Goal: Transaction & Acquisition: Purchase product/service

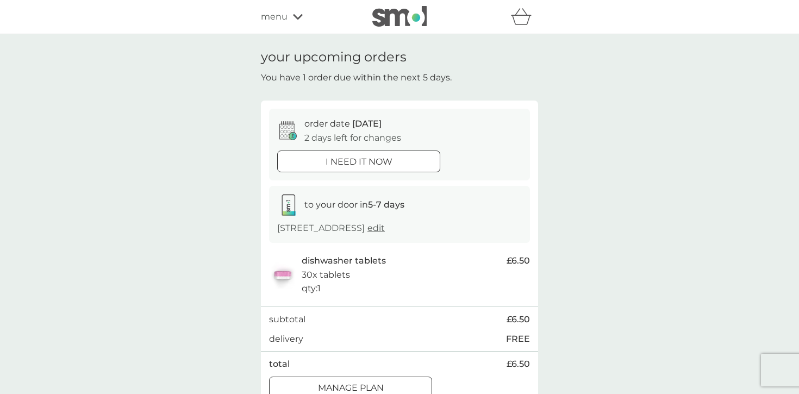
scroll to position [1, 0]
click at [301, 18] on icon at bounding box center [298, 16] width 10 height 7
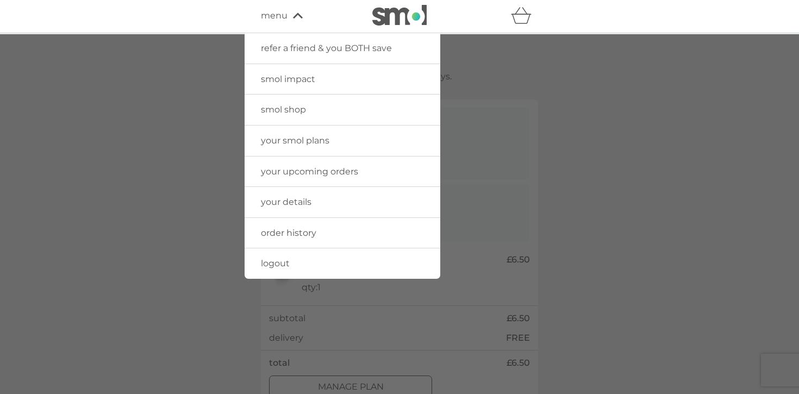
click at [331, 140] on link "your smol plans" at bounding box center [343, 141] width 196 height 30
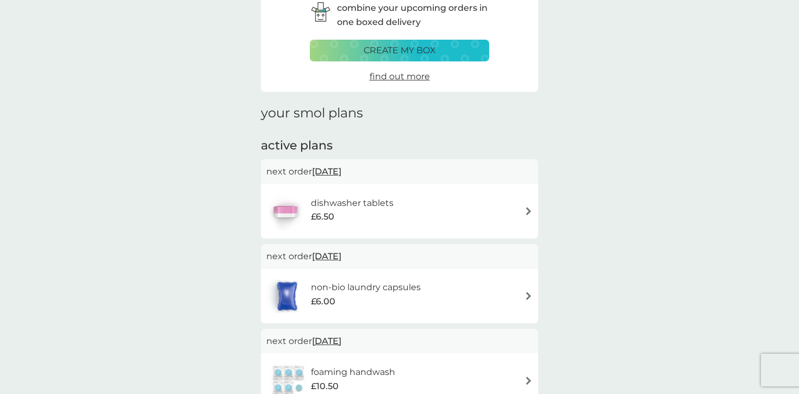
scroll to position [124, 0]
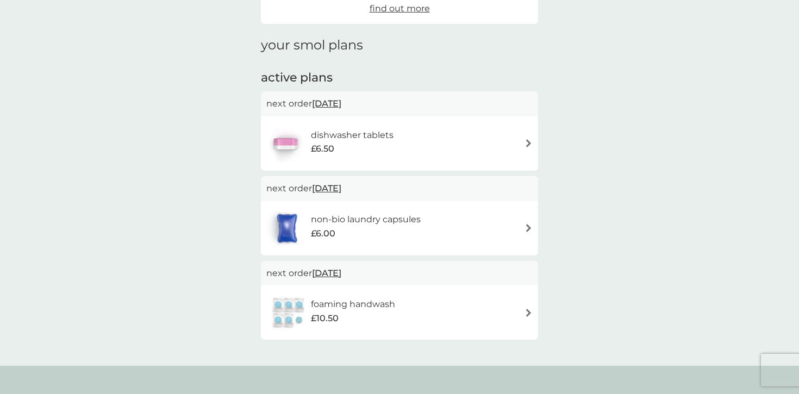
click at [457, 229] on div "non-bio laundry capsules £6.00" at bounding box center [399, 228] width 266 height 38
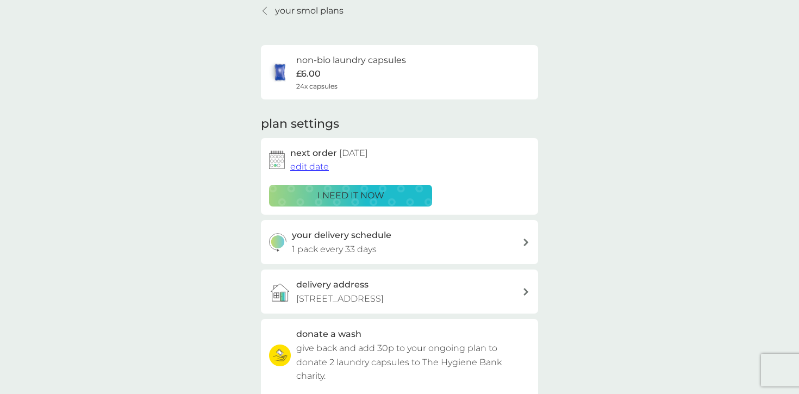
scroll to position [124, 0]
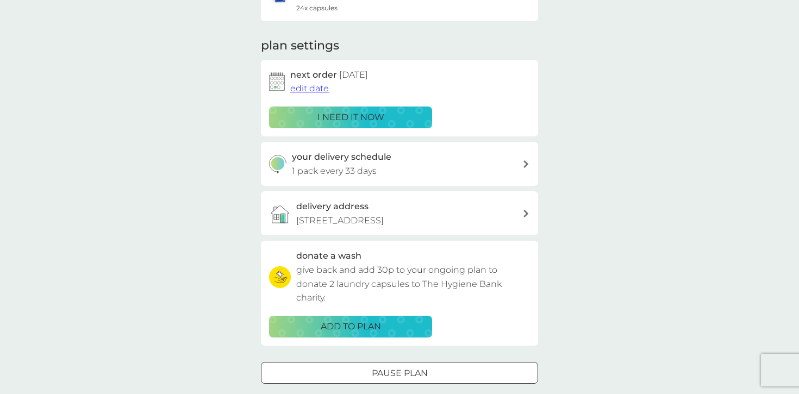
click at [356, 118] on p "i need it now" at bounding box center [350, 117] width 67 height 14
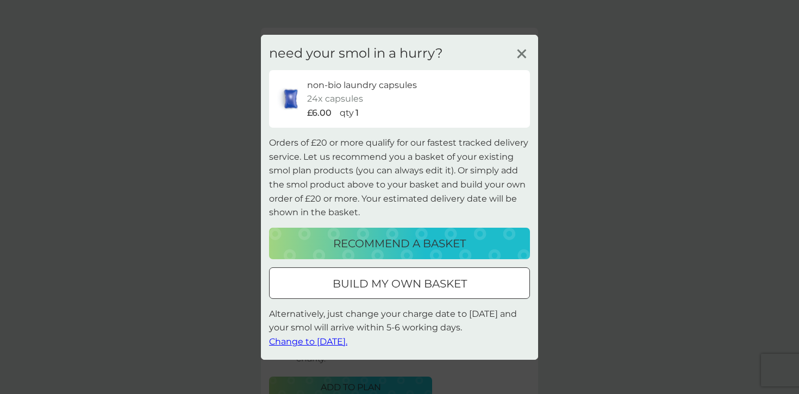
scroll to position [64, 0]
click at [422, 282] on p "build my own basket" at bounding box center [400, 283] width 134 height 17
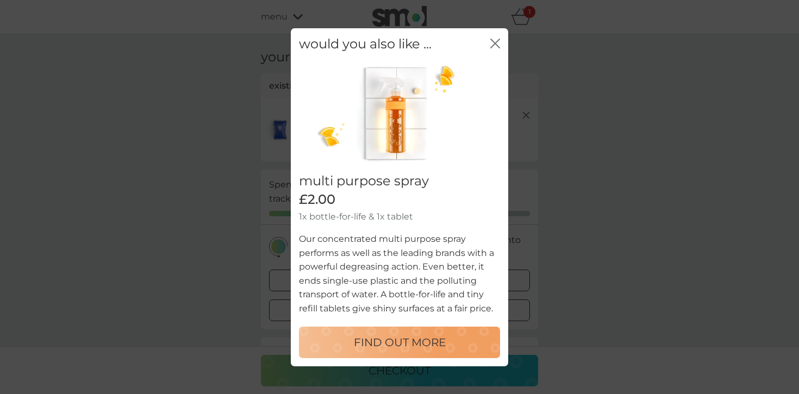
click at [496, 43] on icon "close" at bounding box center [497, 43] width 4 height 9
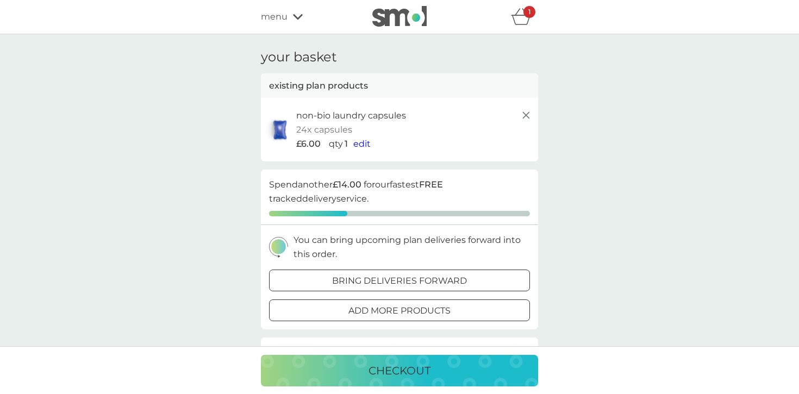
click at [407, 371] on p "checkout" at bounding box center [400, 370] width 62 height 17
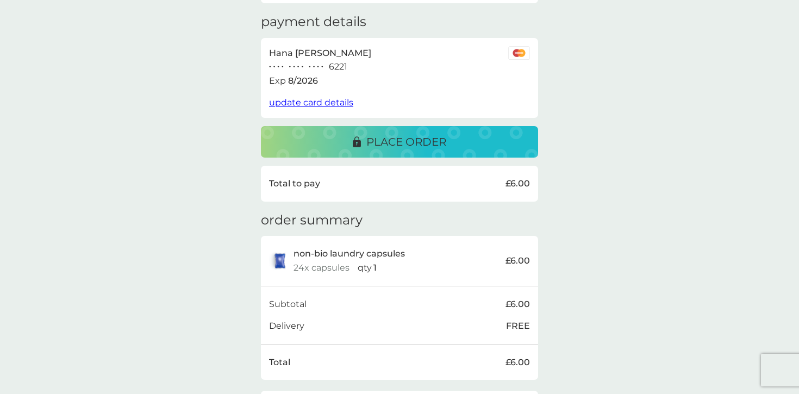
scroll to position [161, 0]
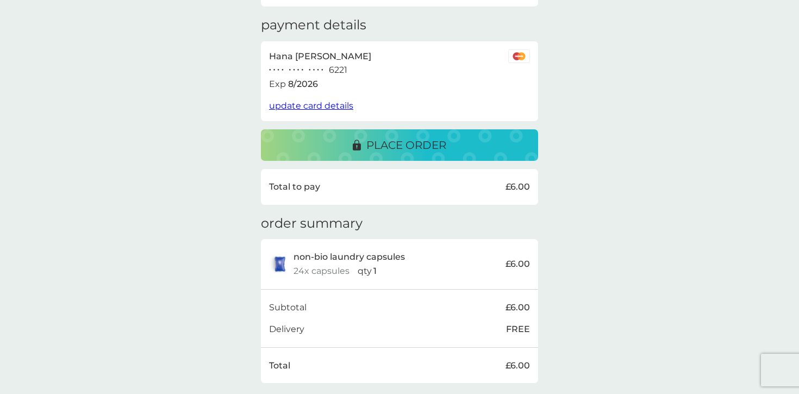
click at [419, 148] on p "place order" at bounding box center [406, 144] width 80 height 17
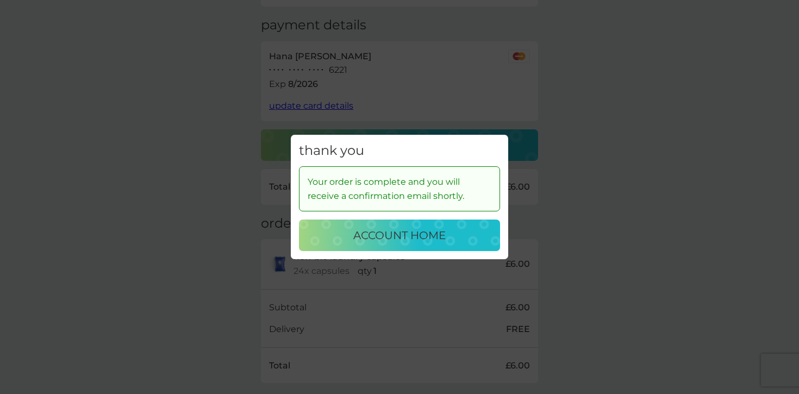
click at [429, 235] on p "account home" at bounding box center [399, 235] width 92 height 17
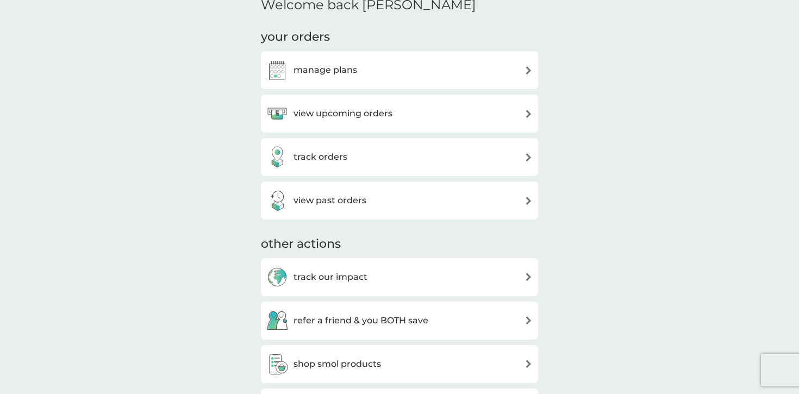
scroll to position [282, 0]
